Goal: Book appointment/travel/reservation

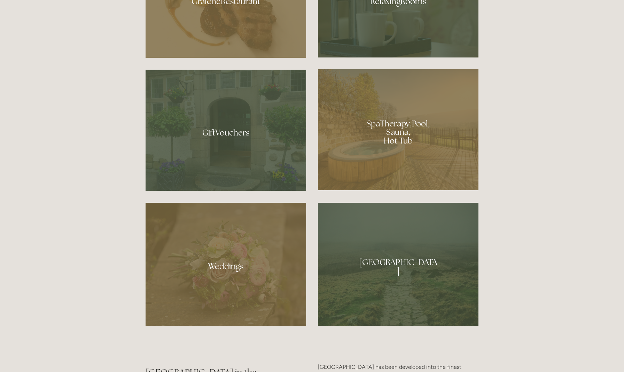
scroll to position [589, 0]
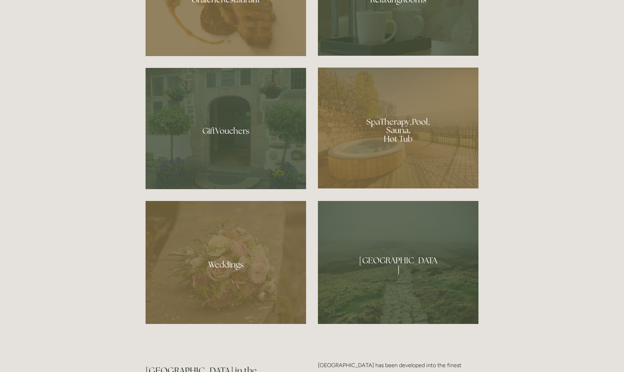
click at [416, 129] on div at bounding box center [398, 128] width 161 height 121
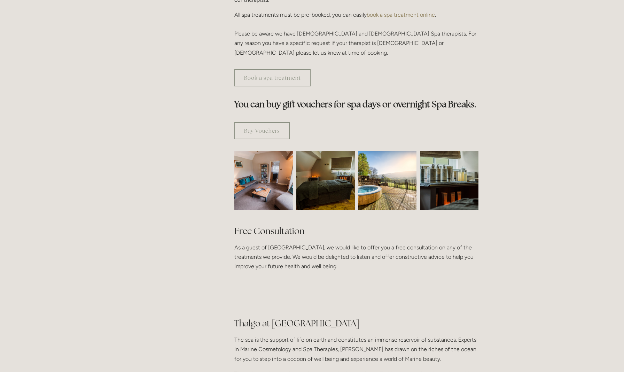
scroll to position [325, 0]
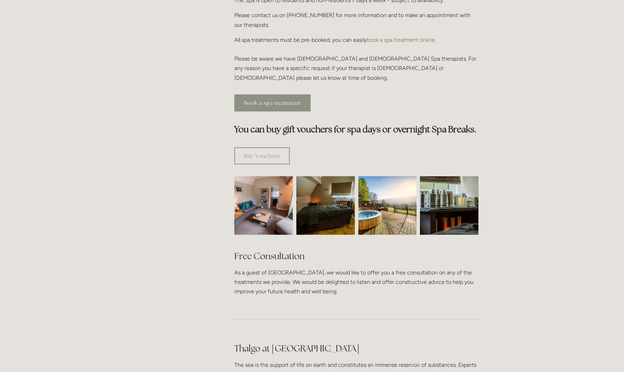
click at [272, 94] on link "Book a spa treatment" at bounding box center [272, 102] width 76 height 17
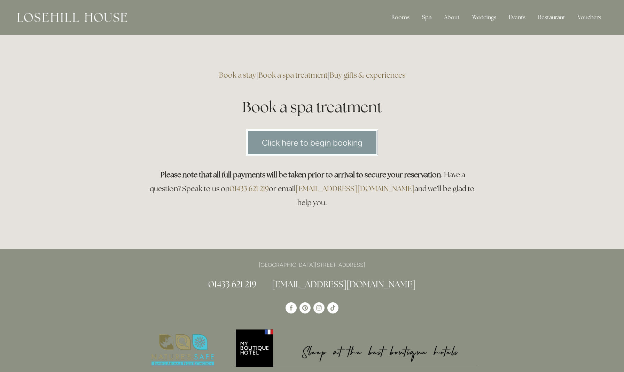
click at [282, 147] on link "Click here to begin booking" at bounding box center [312, 142] width 132 height 27
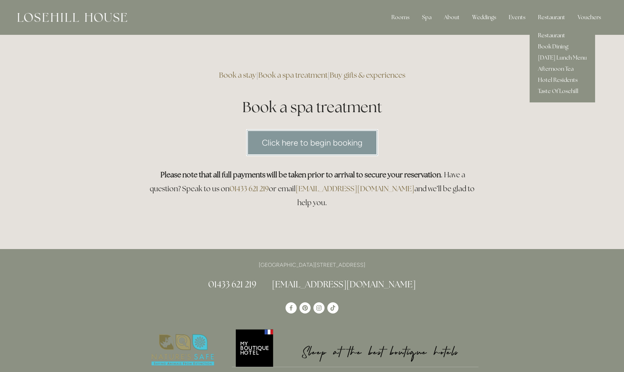
click at [545, 34] on link "Restaurant" at bounding box center [563, 35] width 66 height 11
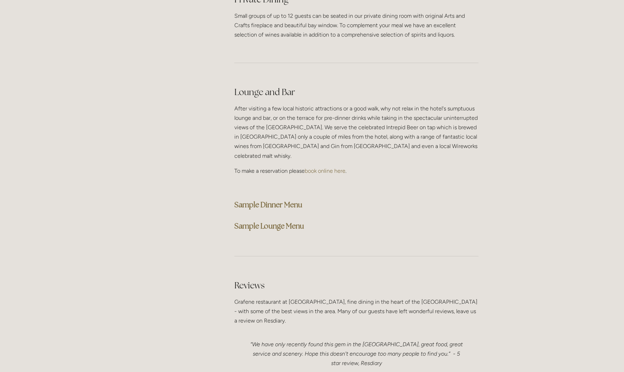
scroll to position [1704, 0]
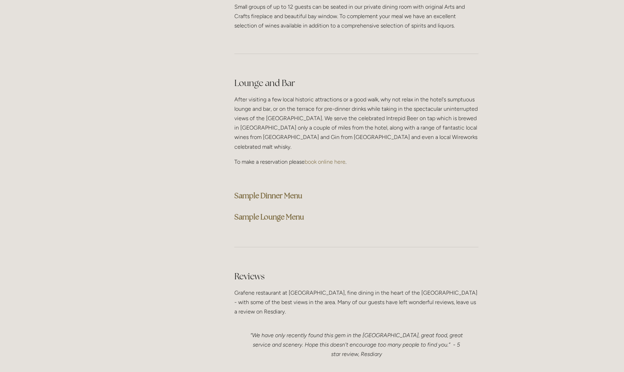
click at [275, 191] on strong "Sample Dinner Menu" at bounding box center [268, 195] width 68 height 9
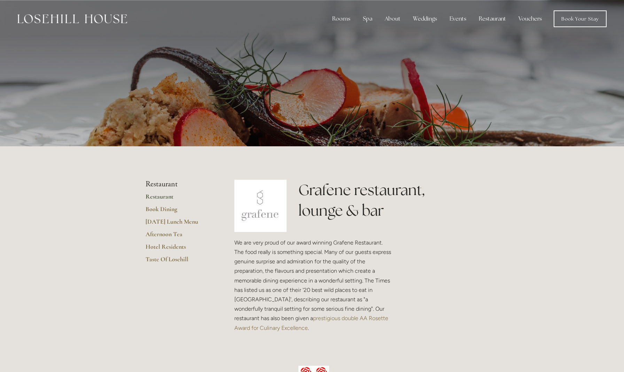
scroll to position [0, 0]
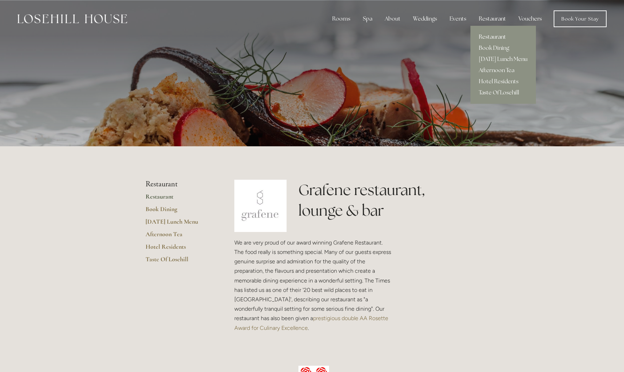
click at [491, 37] on link "Restaurant" at bounding box center [504, 36] width 66 height 11
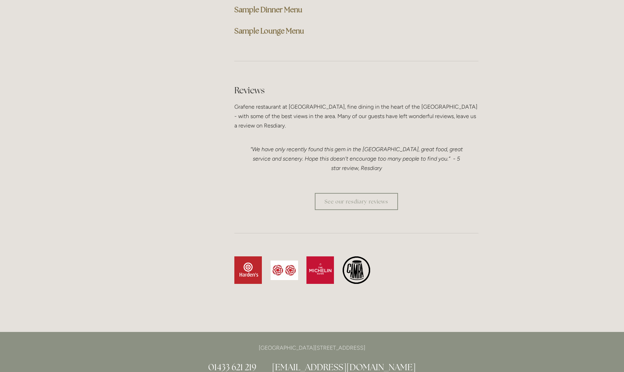
scroll to position [1895, 0]
